Goal: Find specific page/section

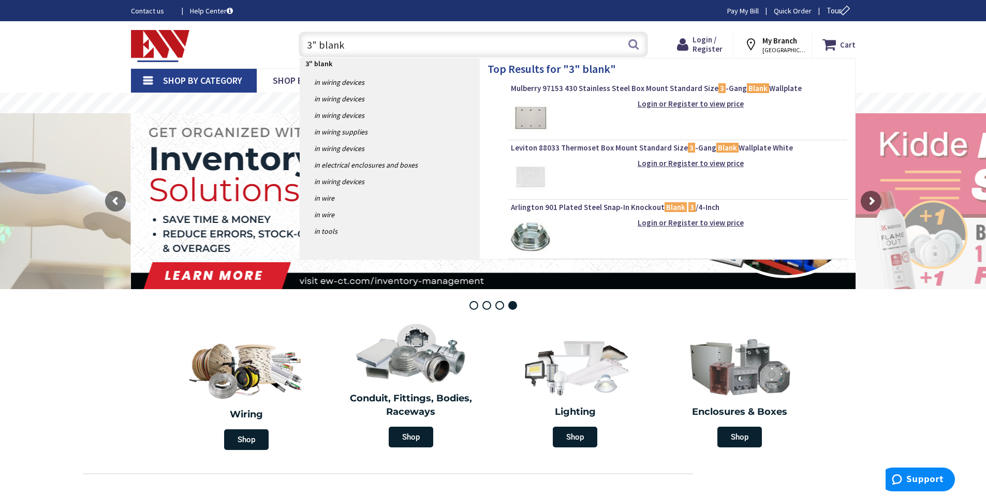
click at [320, 44] on input "3" blank" at bounding box center [473, 45] width 349 height 26
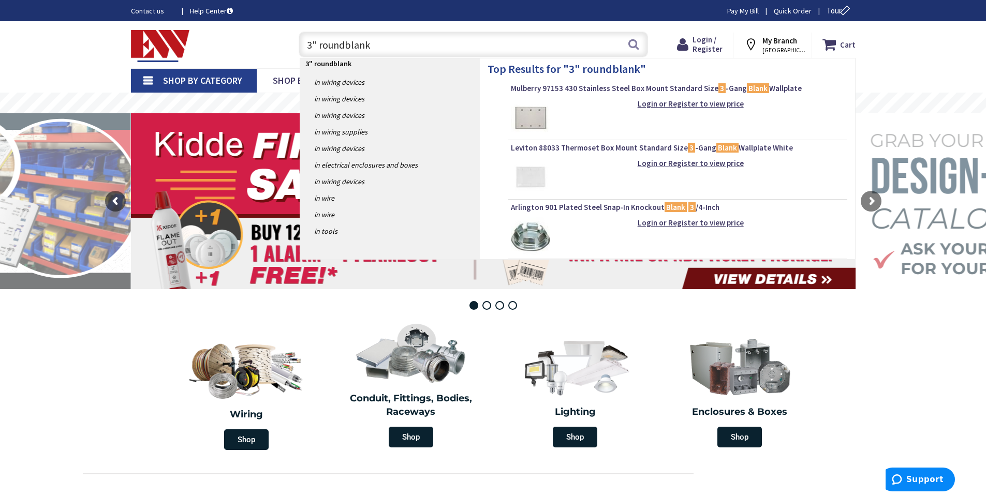
type input "3" round blank"
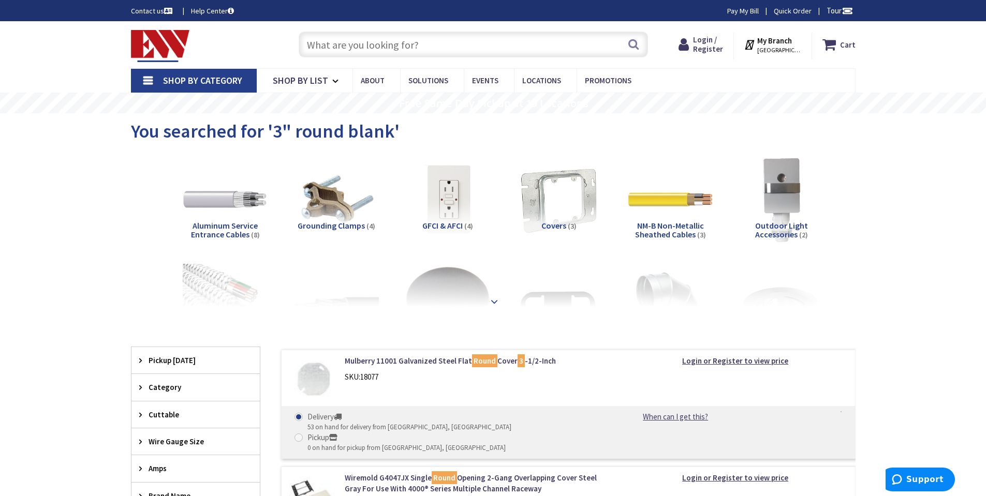
click at [495, 307] on div at bounding box center [493, 278] width 673 height 57
click at [500, 297] on strong at bounding box center [494, 301] width 12 height 11
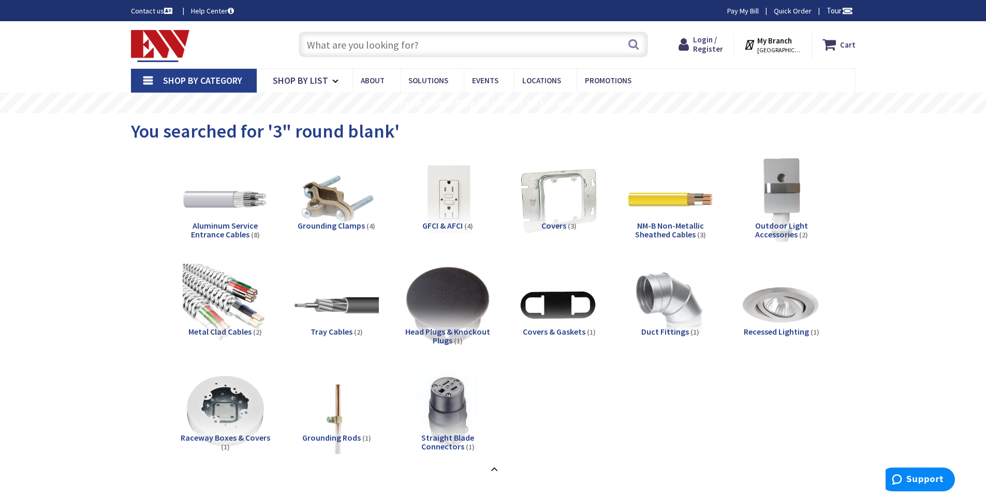
click at [354, 45] on input "text" at bounding box center [473, 45] width 349 height 26
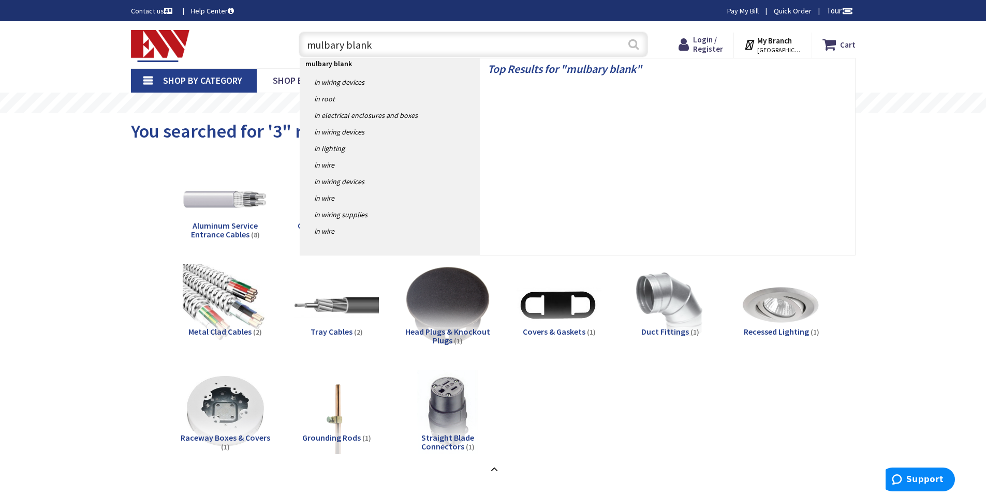
type input "mulbary blank"
click at [632, 49] on button "Search" at bounding box center [633, 44] width 13 height 23
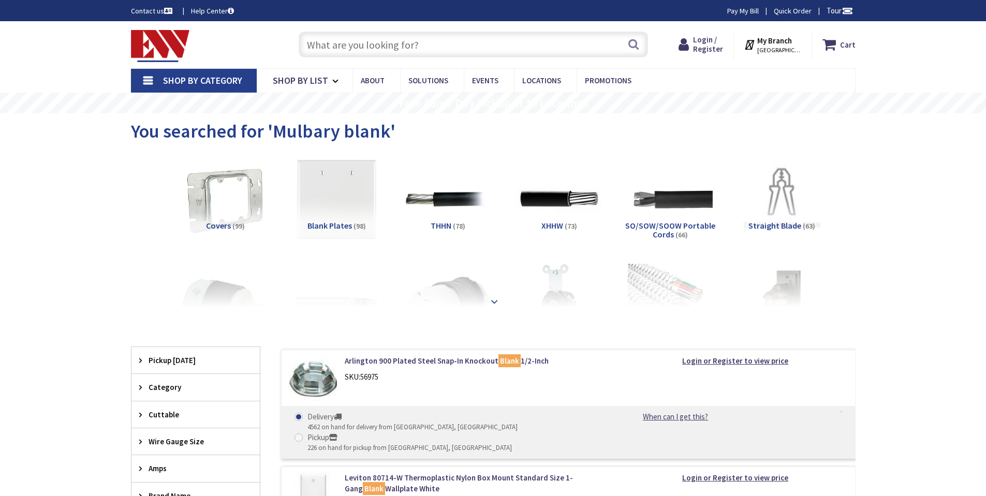
click at [497, 298] on strong at bounding box center [494, 301] width 12 height 11
